Goal: Transaction & Acquisition: Purchase product/service

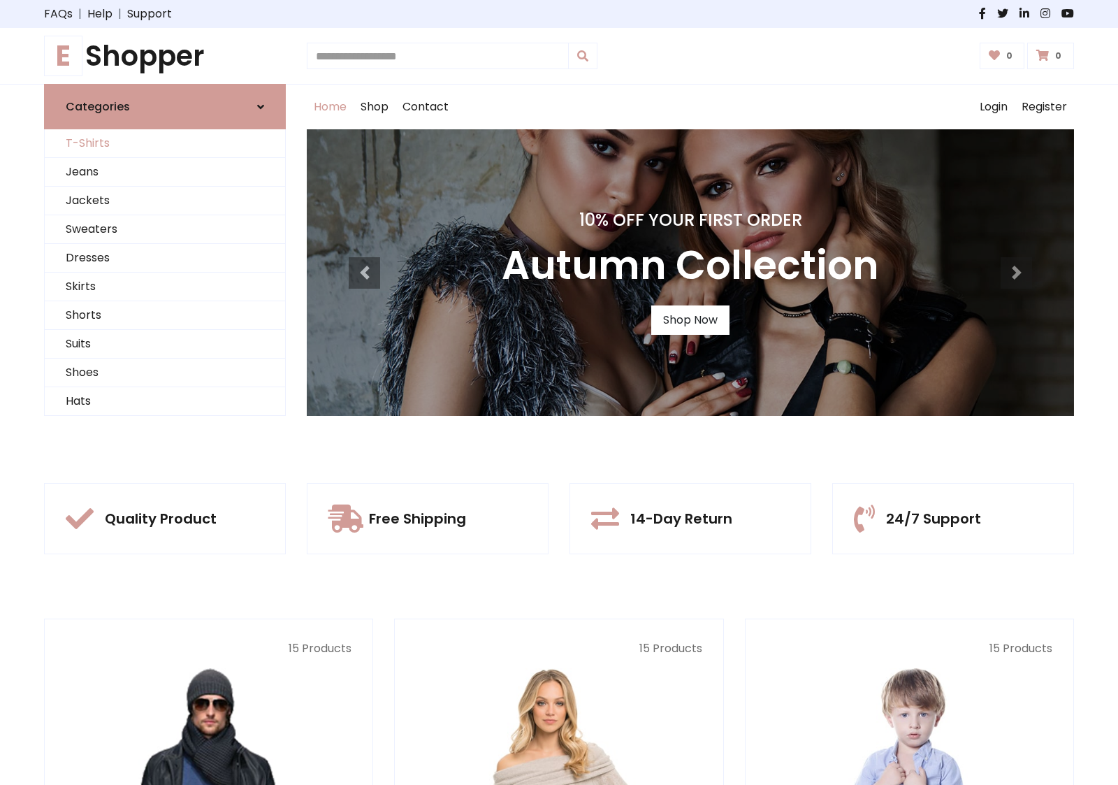
click at [165, 143] on link "T-Shirts" at bounding box center [165, 143] width 240 height 29
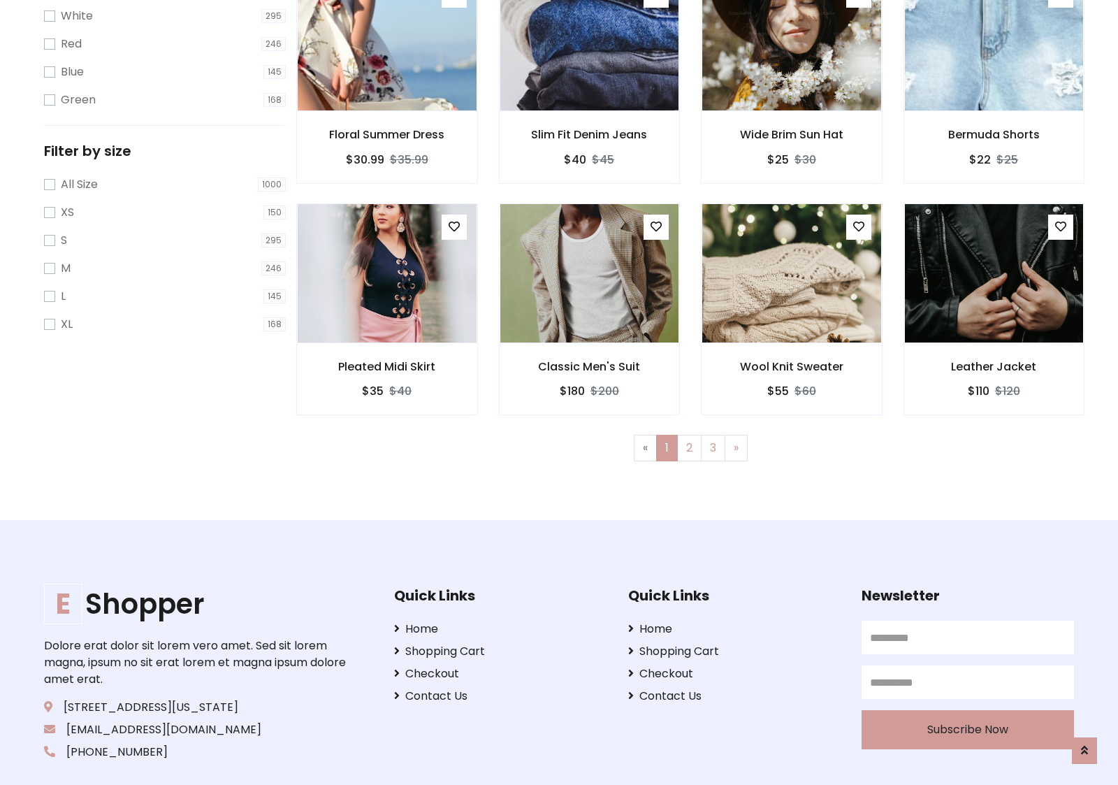
scroll to position [25, 0]
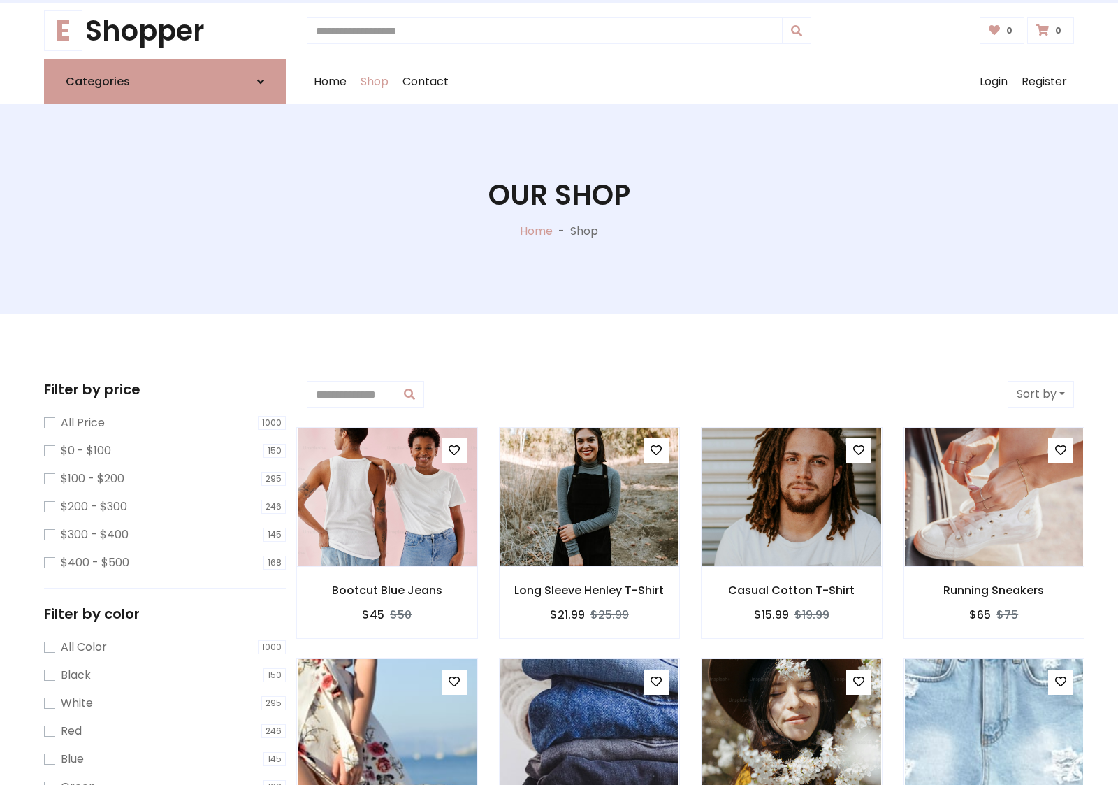
click at [559, 209] on h1 "Our Shop" at bounding box center [560, 195] width 142 height 34
click at [691, 82] on div "Home Shop Contact Log out Login Register" at bounding box center [690, 81] width 767 height 45
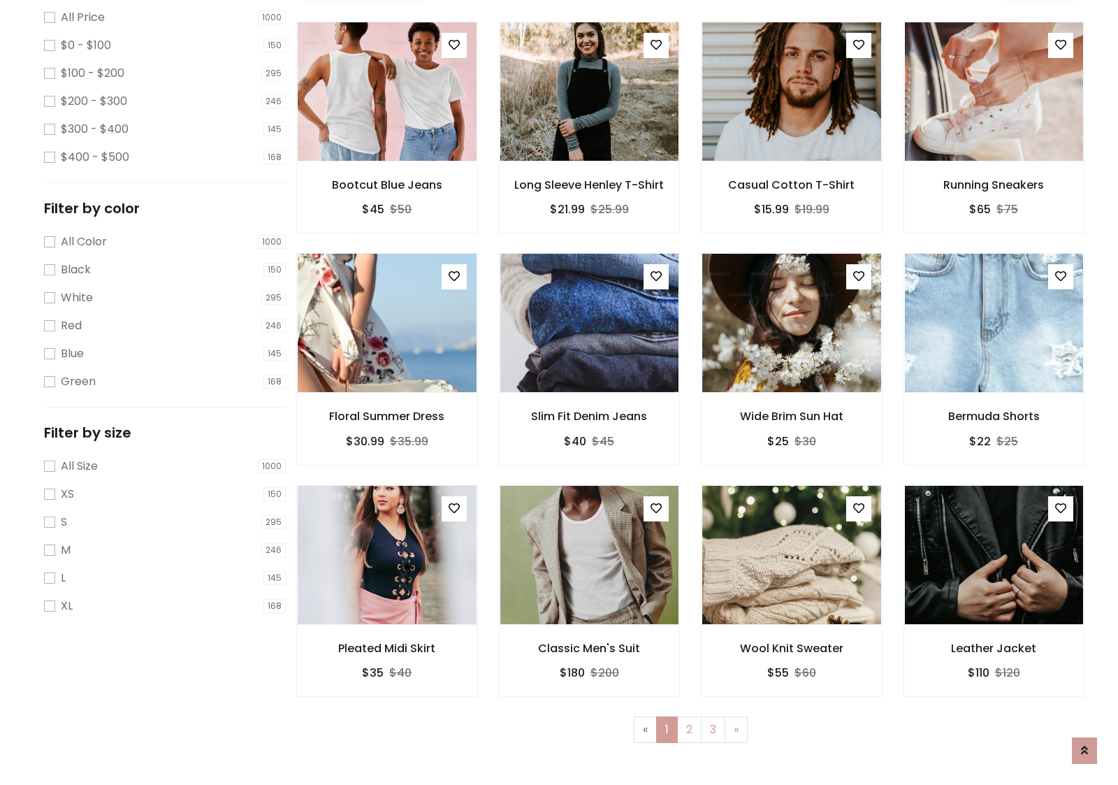
scroll to position [382, 0]
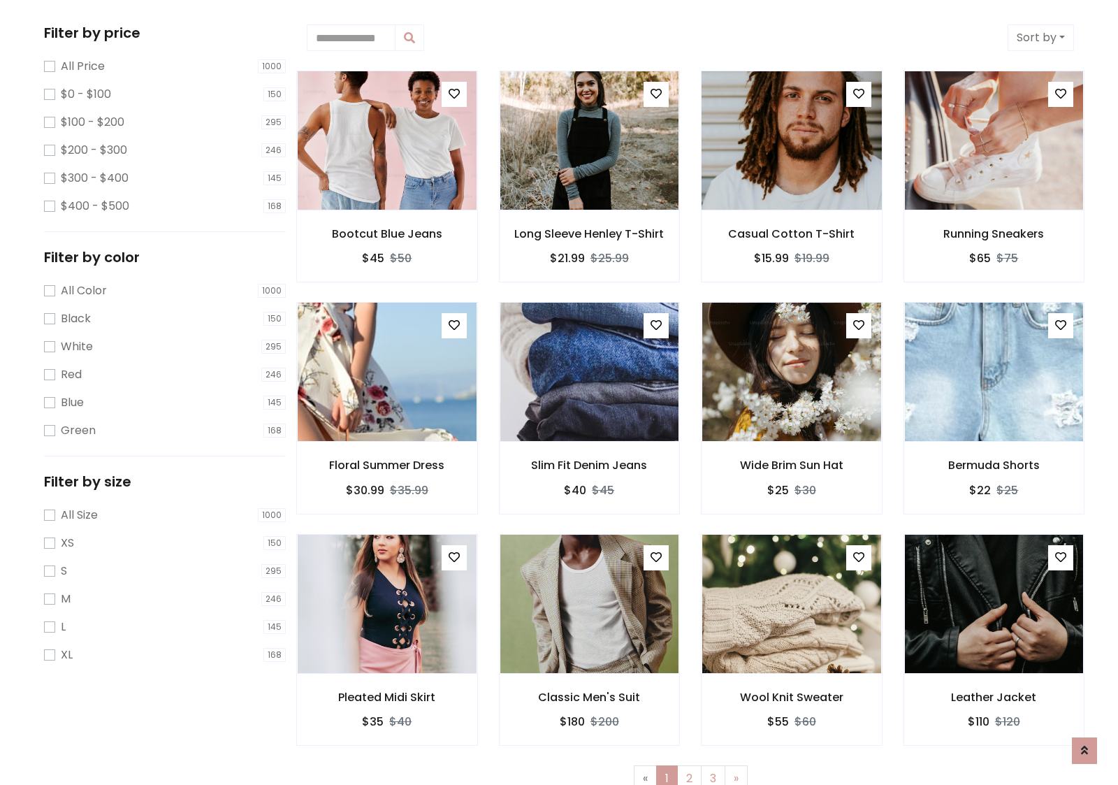
click at [791, 140] on img at bounding box center [791, 141] width 215 height 336
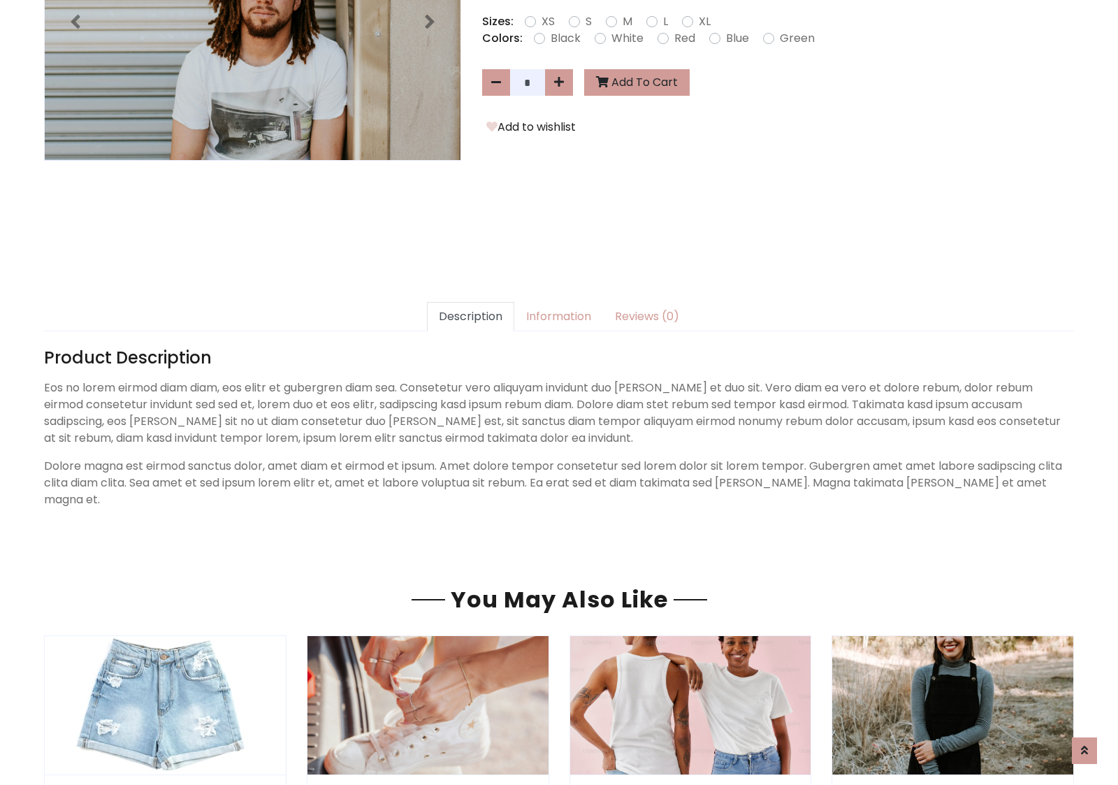
scroll to position [342, 0]
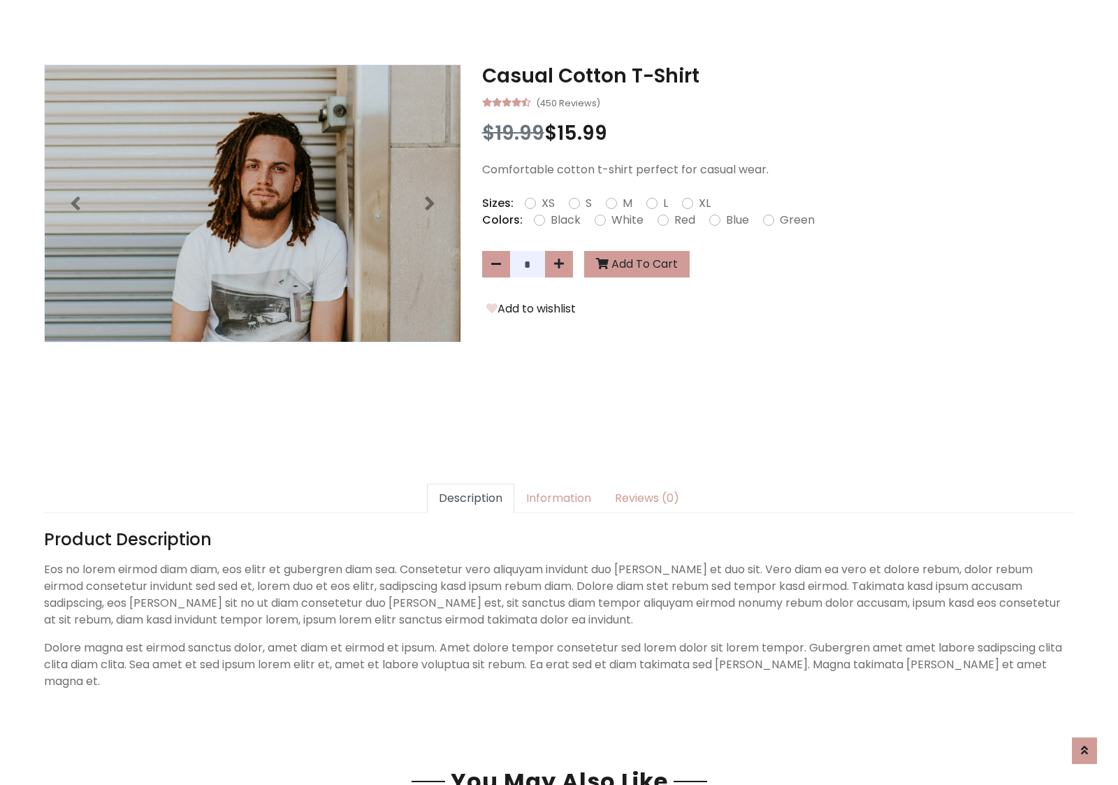
click at [778, 75] on h3 "Casual Cotton T-Shirt" at bounding box center [778, 76] width 592 height 24
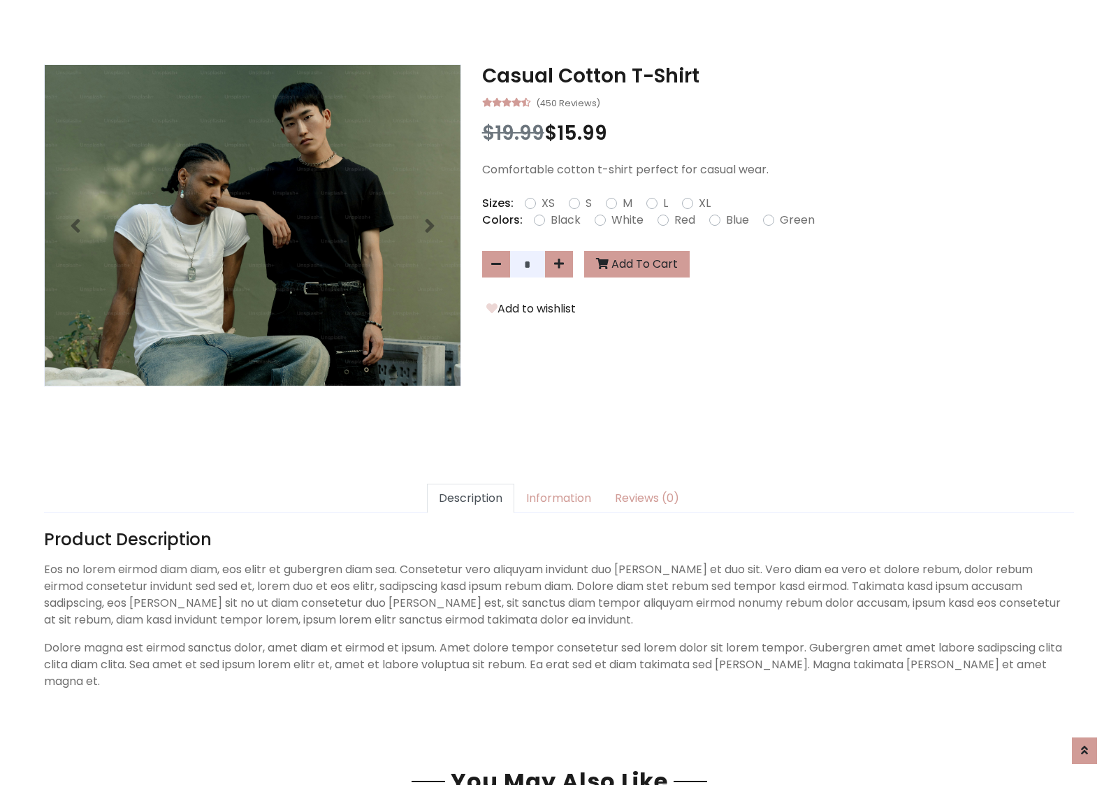
click at [778, 75] on h3 "Casual Cotton T-Shirt" at bounding box center [778, 76] width 592 height 24
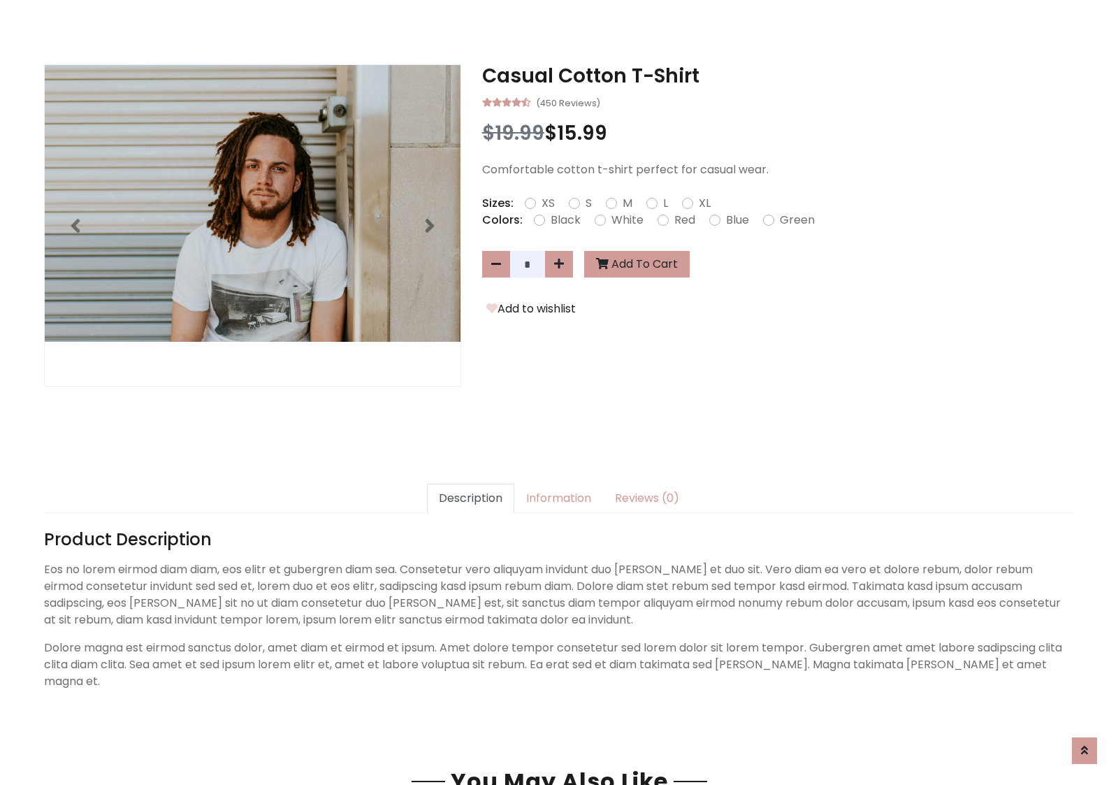
click at [778, 75] on h3 "Casual Cotton T-Shirt" at bounding box center [778, 76] width 592 height 24
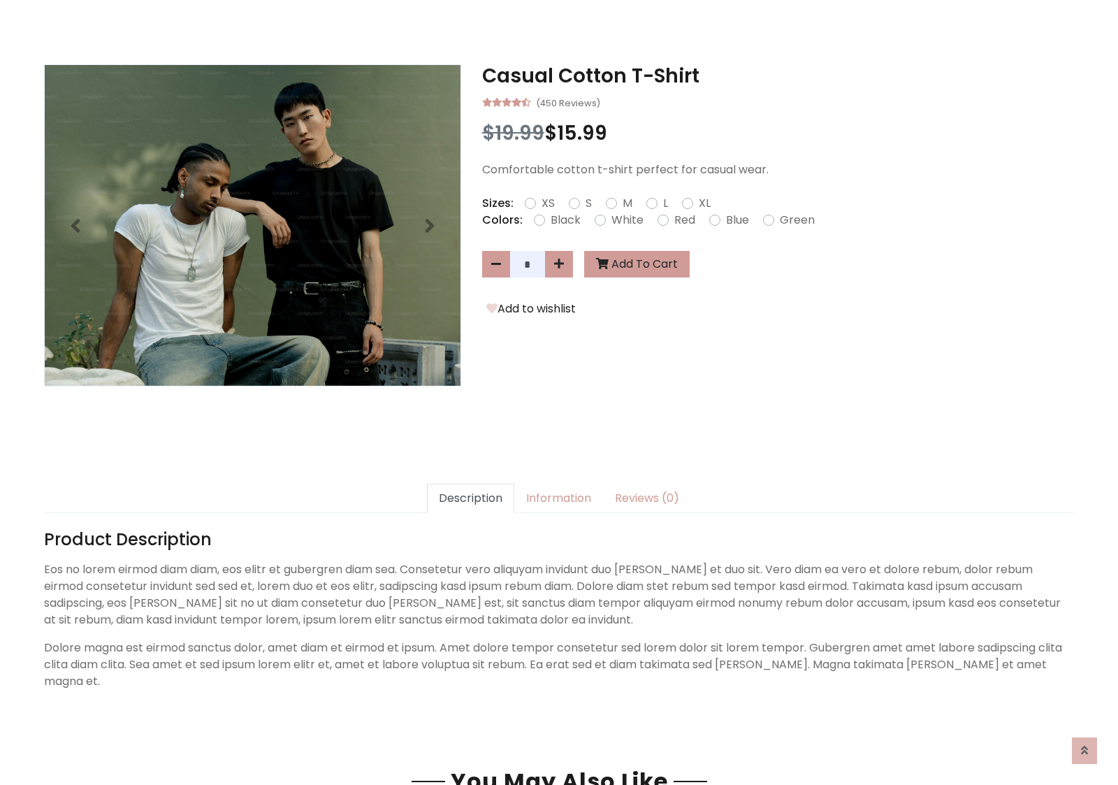
scroll to position [0, 0]
